Goal: Find specific page/section: Find specific page/section

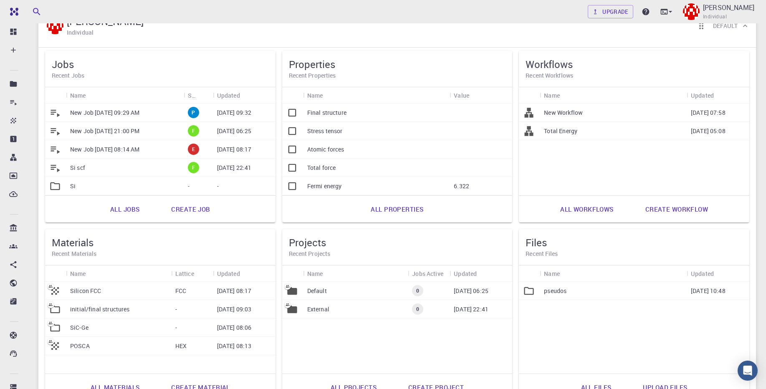
scroll to position [126, 0]
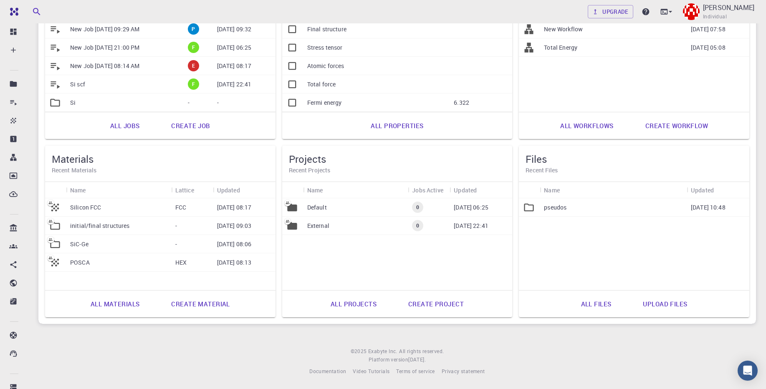
click at [86, 247] on p "SiC-Ge" at bounding box center [79, 244] width 18 height 8
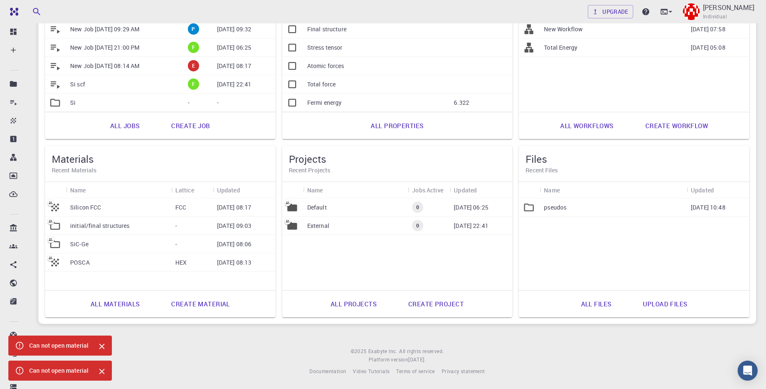
click at [73, 244] on p "SiC-Ge" at bounding box center [79, 244] width 18 height 8
click at [53, 245] on icon at bounding box center [55, 244] width 12 height 12
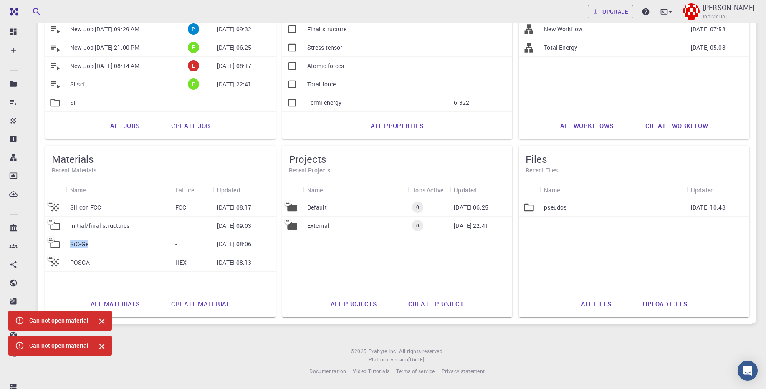
click at [53, 245] on icon at bounding box center [55, 244] width 12 height 12
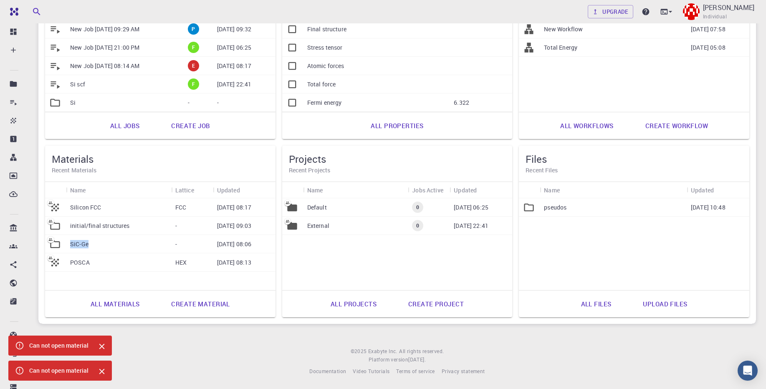
click at [53, 245] on icon at bounding box center [55, 244] width 12 height 12
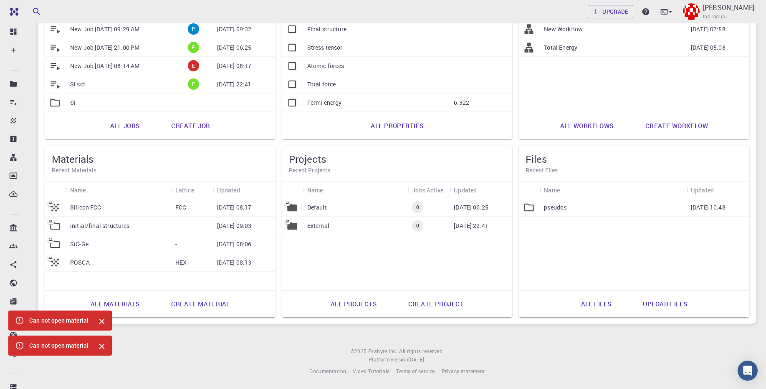
click at [252, 245] on p "[DATE] 08:06" at bounding box center [234, 244] width 35 height 8
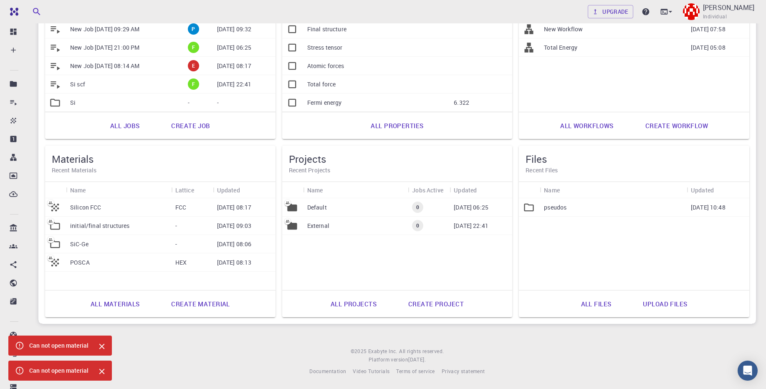
click at [252, 245] on p "[DATE] 08:06" at bounding box center [234, 244] width 35 height 8
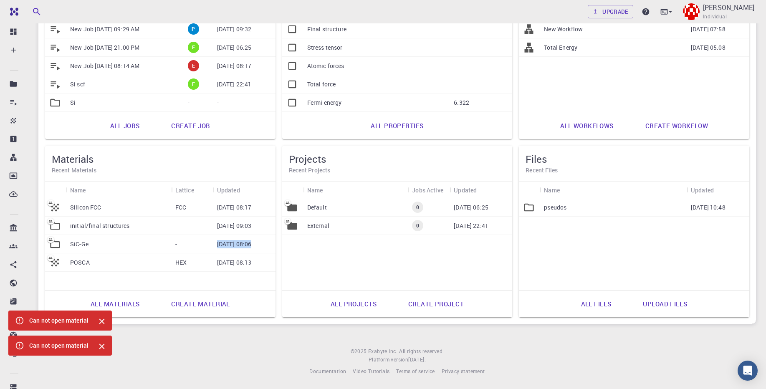
click at [252, 245] on p "[DATE] 08:06" at bounding box center [234, 244] width 35 height 8
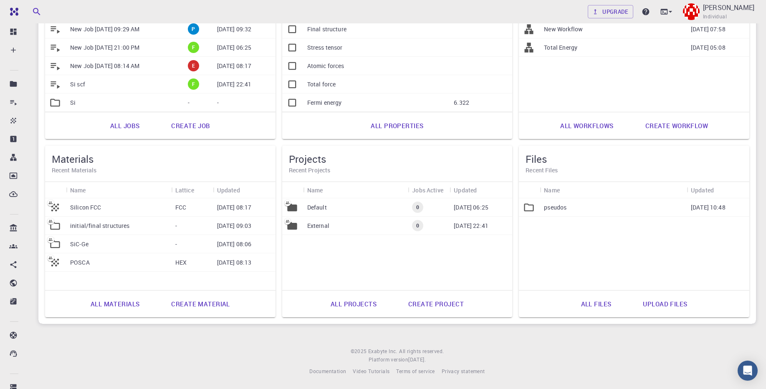
click at [256, 272] on div "Silicon FCC FCC [DATE] 08:17 initial/final structures - [DATE] 09:03 SiC-Ge - […" at bounding box center [160, 244] width 231 height 92
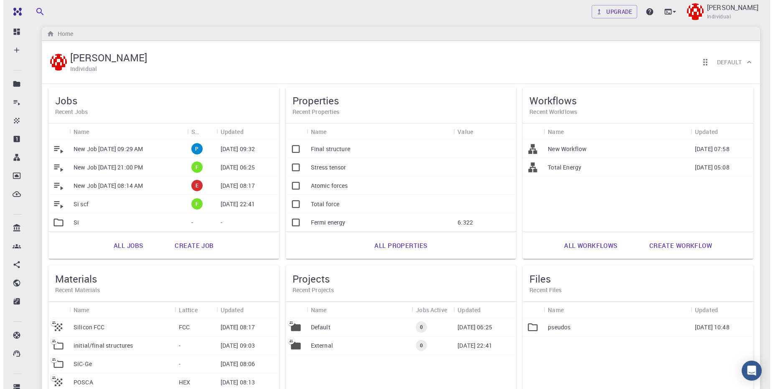
scroll to position [0, 0]
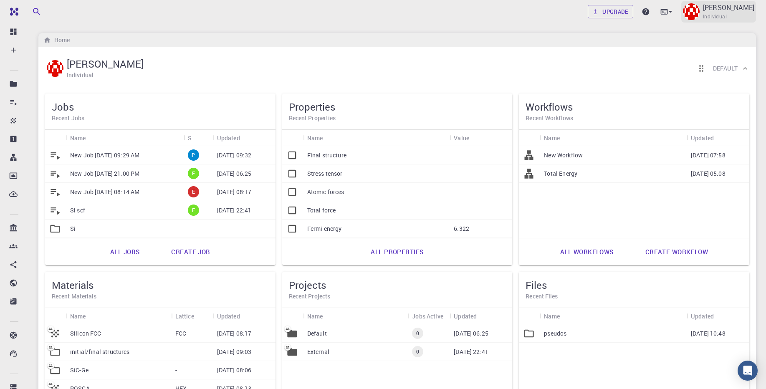
click at [736, 13] on p "[PERSON_NAME]" at bounding box center [728, 8] width 51 height 10
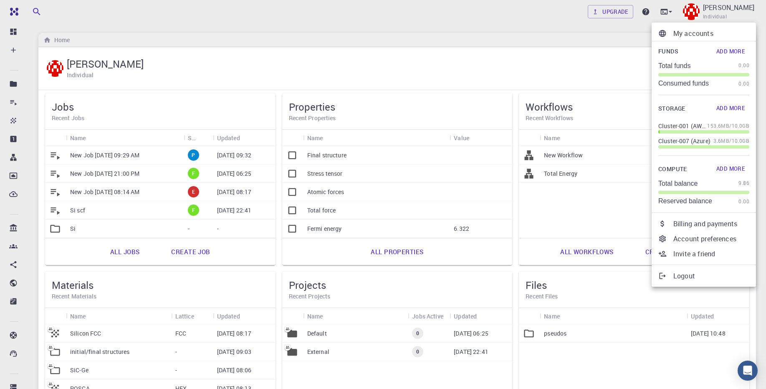
click at [690, 276] on p "Logout" at bounding box center [712, 276] width 76 height 10
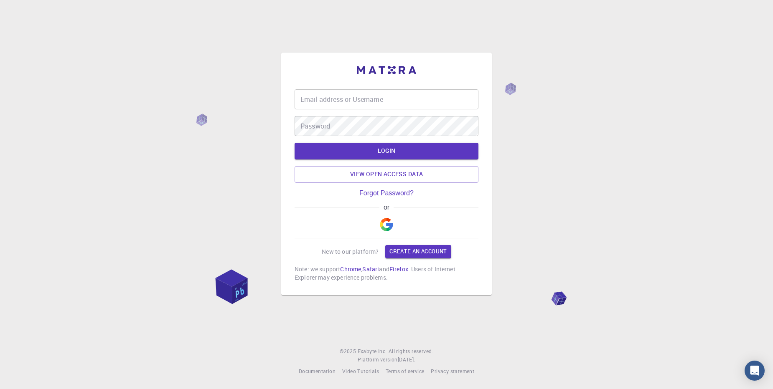
type input "[EMAIL_ADDRESS][DOMAIN_NAME]"
